Goal: Task Accomplishment & Management: Use online tool/utility

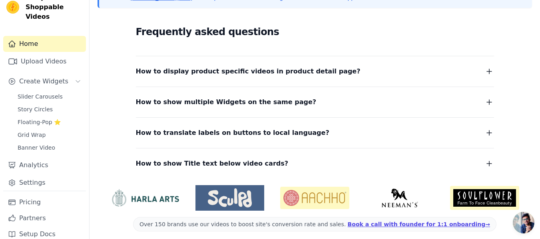
scroll to position [209, 0]
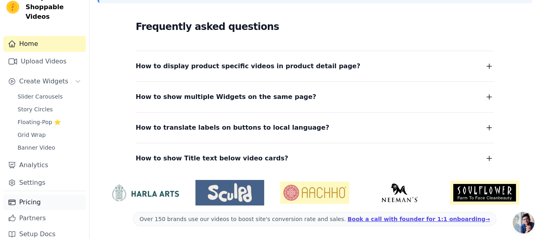
click at [42, 195] on link "Pricing" at bounding box center [44, 203] width 83 height 16
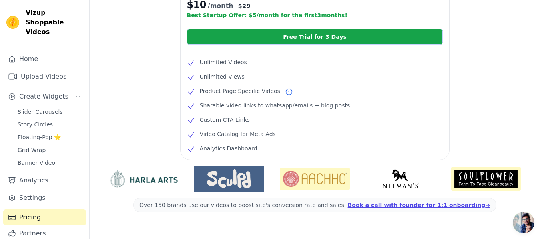
scroll to position [239, 0]
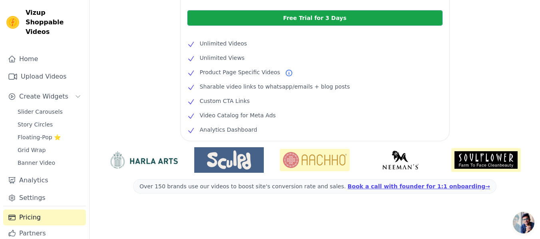
click at [225, 164] on img at bounding box center [228, 160] width 69 height 19
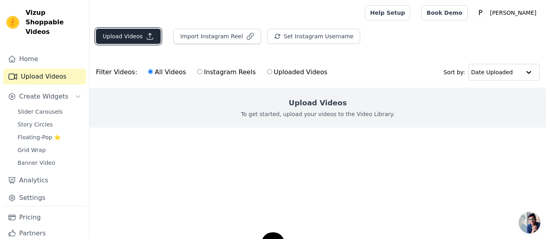
click at [142, 38] on button "Upload Videos" at bounding box center [128, 36] width 65 height 15
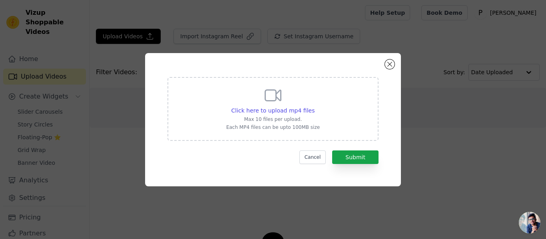
click at [225, 94] on div "Click here to upload mp4 files Max 10 files per upload. Each MP4 files can be u…" at bounding box center [272, 109] width 211 height 64
click at [314, 106] on input "Click here to upload mp4 files Max 10 files per upload. Each MP4 files can be u…" at bounding box center [314, 106] width 0 height 0
type input "C:\fakepath\0825 (2).mp4"
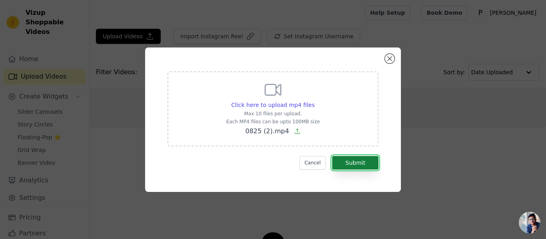
click at [358, 165] on button "Submit" at bounding box center [355, 163] width 46 height 14
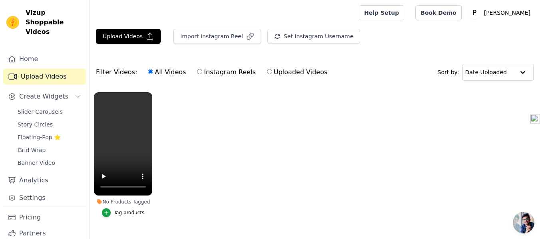
click at [131, 213] on div "Tag products" at bounding box center [129, 213] width 31 height 6
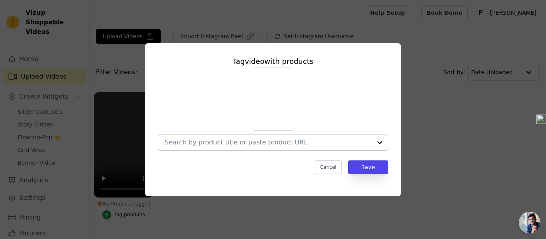
click at [279, 147] on div at bounding box center [268, 143] width 207 height 16
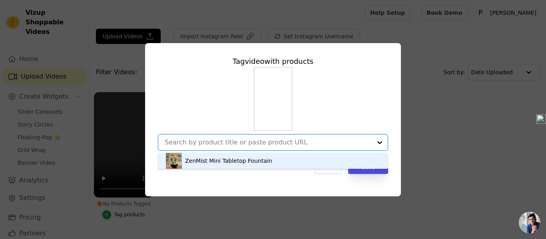
click at [268, 160] on div "ZenMist Mini Tabletop Fountain" at bounding box center [273, 161] width 214 height 16
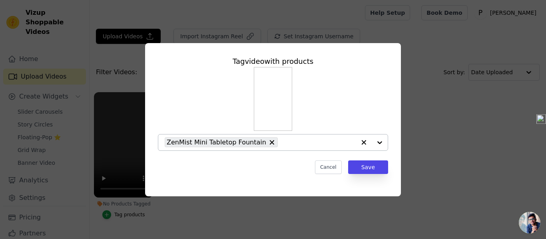
click at [362, 147] on button "No Products Tagged Tag video with products ZenMist Mini Tabletop Fountain Cance…" at bounding box center [363, 143] width 16 height 16
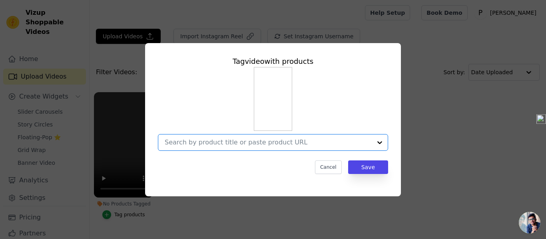
click at [291, 142] on input "No Products Tagged Tag video with products Option undefined, selected. Select i…" at bounding box center [268, 143] width 207 height 8
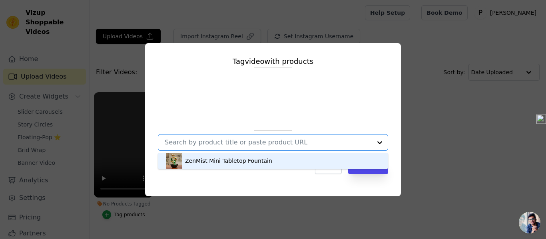
click at [279, 160] on div "ZenMist Mini Tabletop Fountain" at bounding box center [273, 161] width 214 height 16
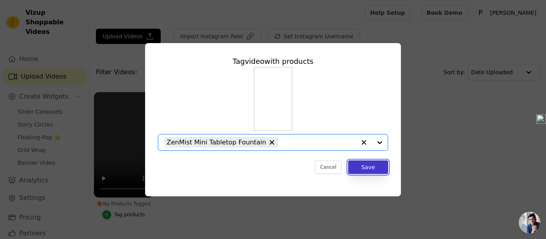
click at [365, 168] on button "Save" at bounding box center [368, 168] width 40 height 14
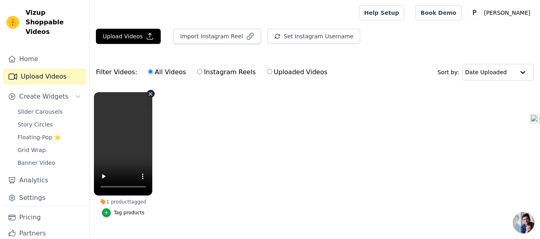
scroll to position [22, 0]
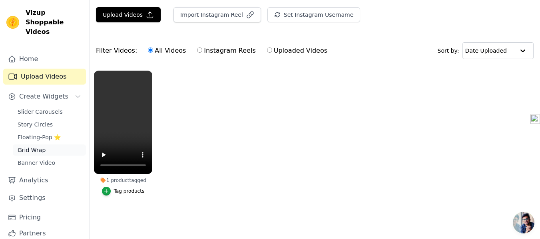
click at [42, 146] on span "Grid Wrap" at bounding box center [32, 150] width 28 height 8
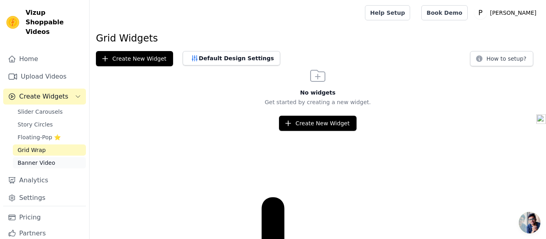
click at [48, 159] on span "Banner Video" at bounding box center [37, 163] width 38 height 8
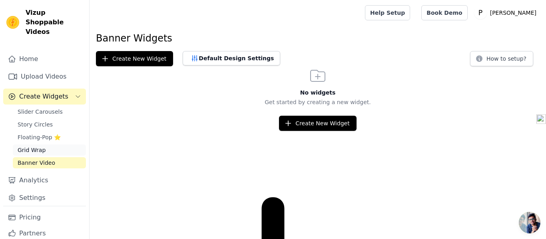
click at [42, 146] on span "Grid Wrap" at bounding box center [32, 150] width 28 height 8
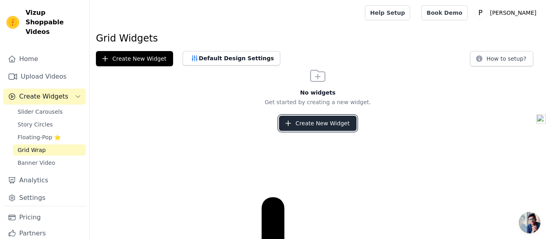
click at [308, 131] on button "Create New Widget" at bounding box center [317, 123] width 77 height 15
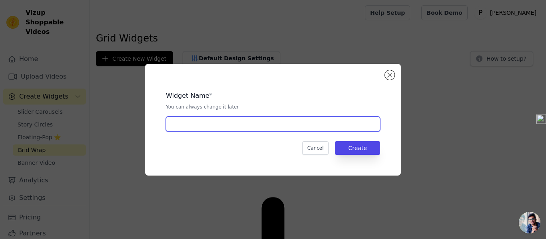
click at [275, 119] on input "text" at bounding box center [273, 124] width 214 height 15
type input "pp"
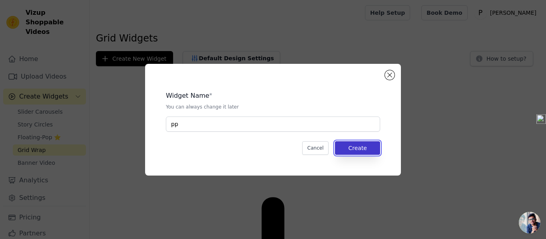
click at [356, 147] on button "Create" at bounding box center [357, 148] width 45 height 14
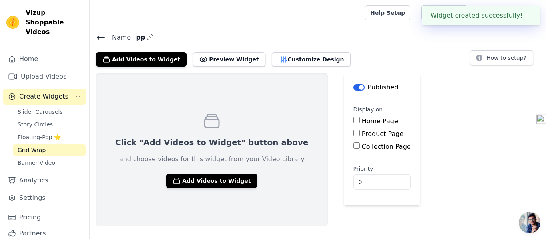
click at [353, 131] on input "Product Page" at bounding box center [356, 133] width 6 height 6
checkbox input "true"
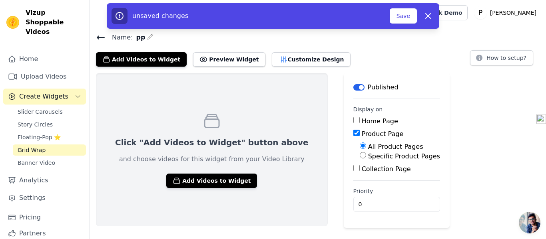
click at [359, 157] on input "Specific Product Pages" at bounding box center [362, 155] width 6 height 6
radio input "true"
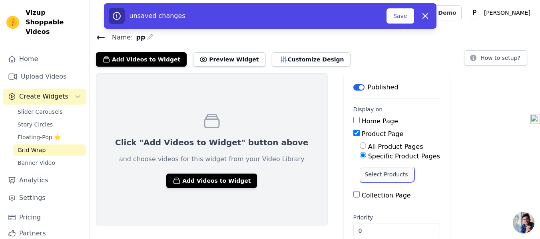
click at [359, 173] on button "Select Products" at bounding box center [386, 175] width 54 height 14
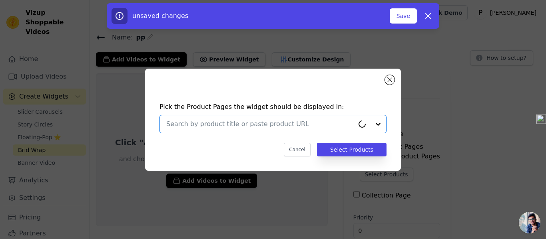
click at [301, 122] on input "text" at bounding box center [260, 124] width 188 height 10
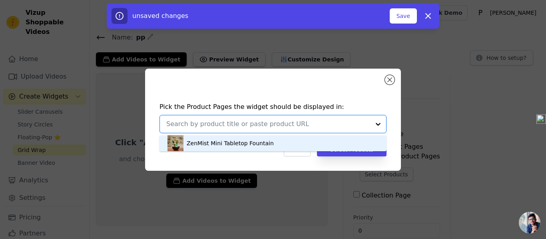
click at [288, 141] on div "ZenMist Mini Tabletop Fountain" at bounding box center [272, 143] width 211 height 16
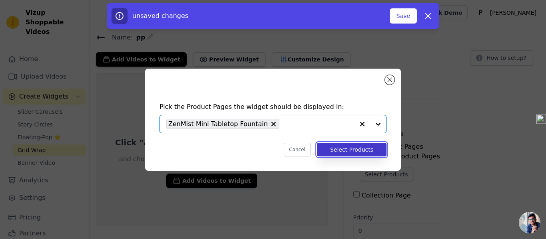
click at [338, 155] on button "Select Products" at bounding box center [351, 150] width 69 height 14
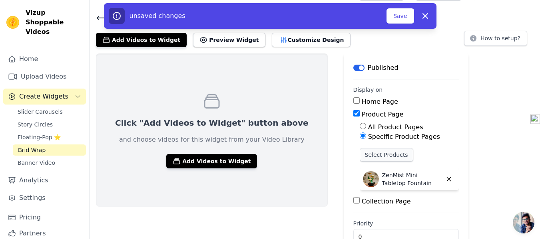
scroll to position [0, 0]
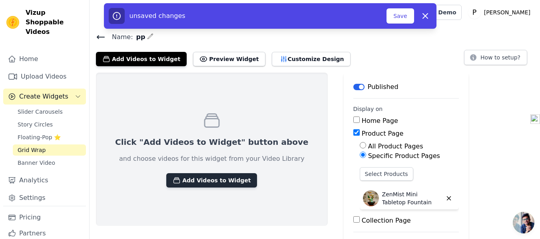
click at [212, 181] on button "Add Videos to Widget" at bounding box center [211, 180] width 91 height 14
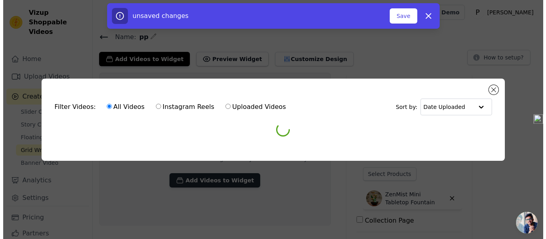
scroll to position [0, 0]
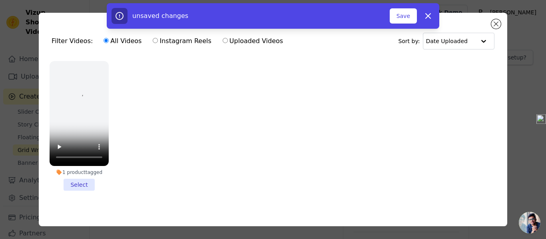
click at [495, 23] on div "unsaved changes Save Dismiss" at bounding box center [273, 16] width 546 height 26
click at [496, 23] on div "unsaved changes Save Dismiss" at bounding box center [273, 16] width 546 height 26
click at [494, 24] on div "unsaved changes Save Dismiss" at bounding box center [273, 16] width 546 height 26
click at [496, 24] on div "unsaved changes Save Dismiss" at bounding box center [273, 16] width 546 height 26
click at [417, 16] on div "unsaved changes Save Dismiss" at bounding box center [272, 16] width 323 height 16
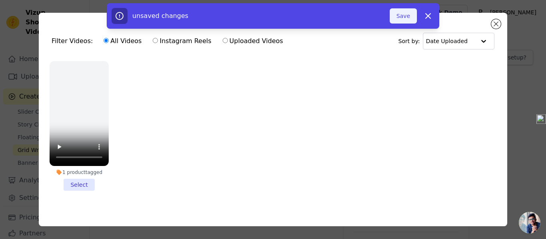
click at [407, 16] on button "Save" at bounding box center [402, 15] width 27 height 15
click at [428, 17] on icon "button" at bounding box center [427, 16] width 5 height 5
checkbox input "false"
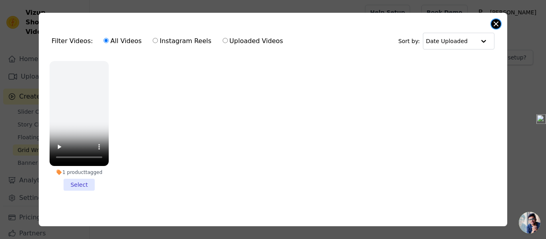
click at [496, 23] on button "Close modal" at bounding box center [496, 24] width 10 height 10
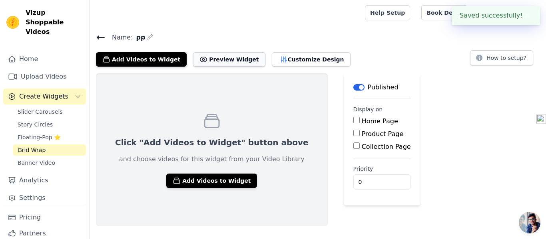
click at [224, 58] on button "Preview Widget" at bounding box center [229, 59] width 72 height 14
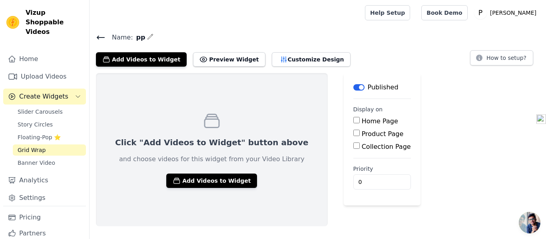
click at [97, 36] on icon at bounding box center [101, 38] width 10 height 10
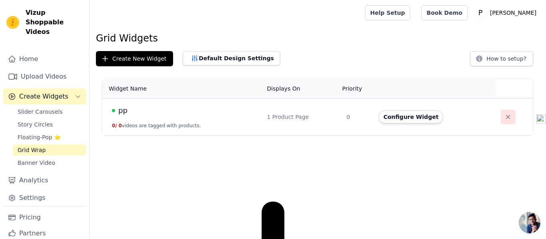
click at [504, 113] on icon "button" at bounding box center [508, 117] width 8 height 8
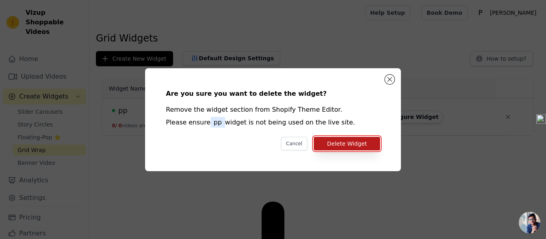
click at [336, 147] on button "Delete Widget" at bounding box center [347, 144] width 66 height 14
